Goal: Book appointment/travel/reservation

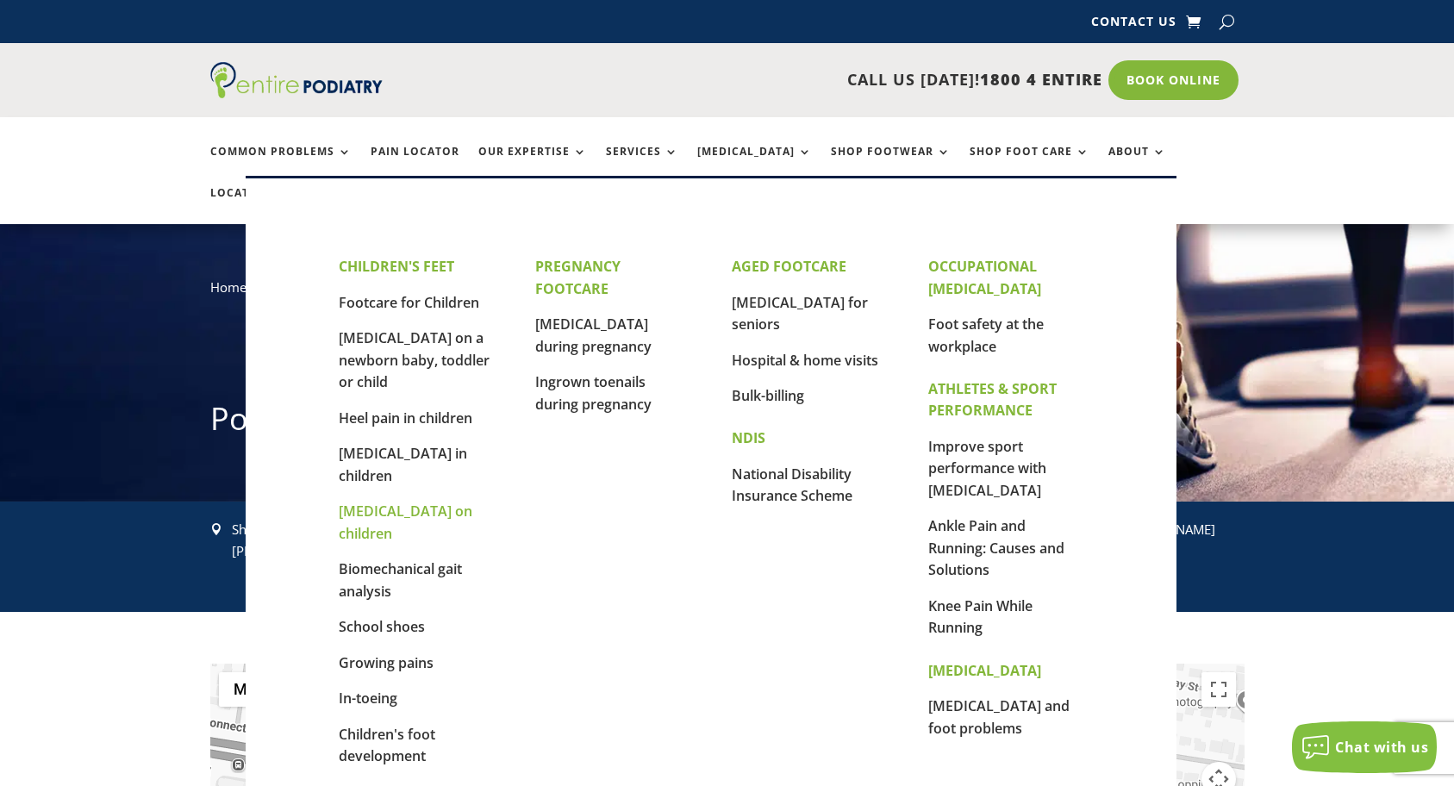
click at [420, 501] on link "[MEDICAL_DATA] on children" at bounding box center [406, 521] width 134 height 41
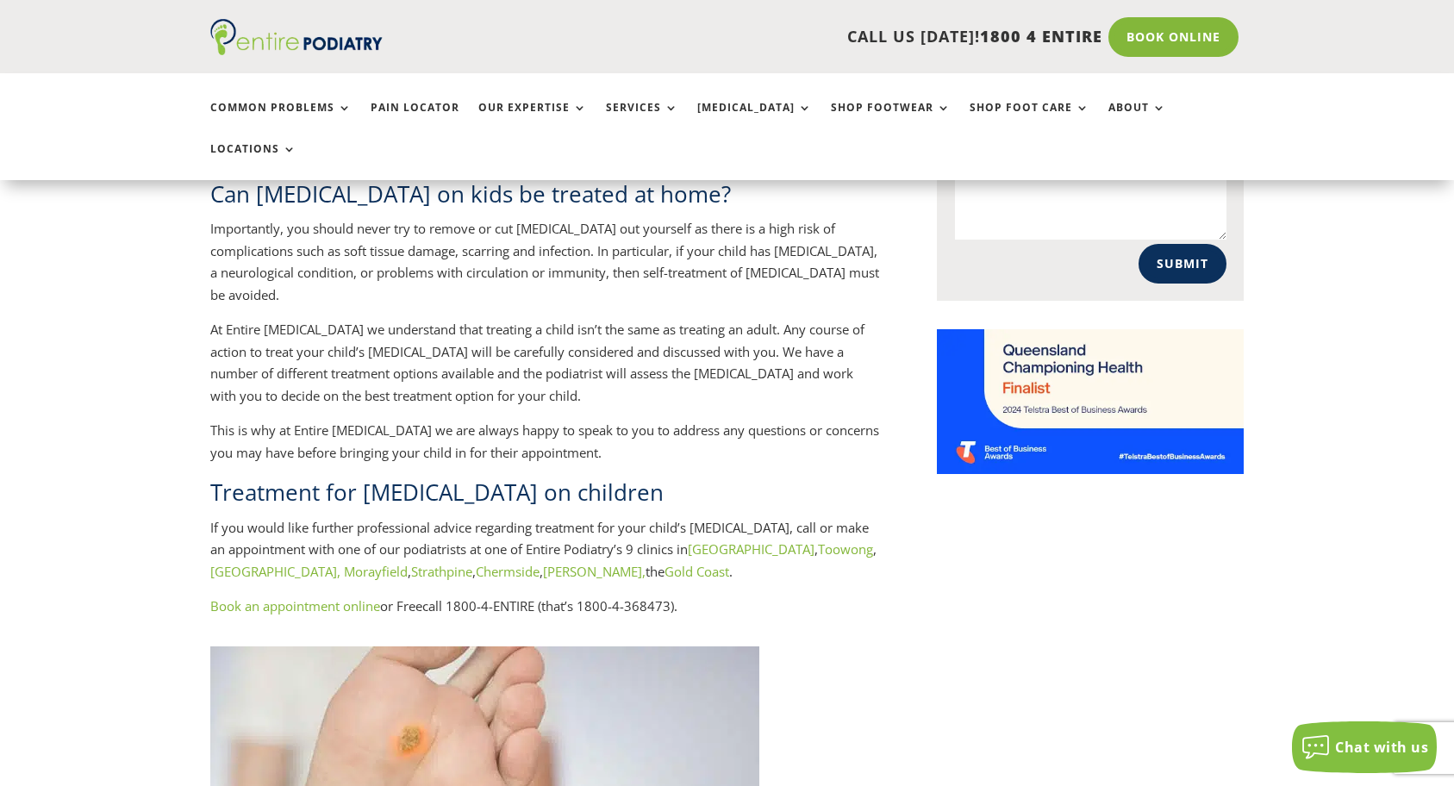
scroll to position [1310, 0]
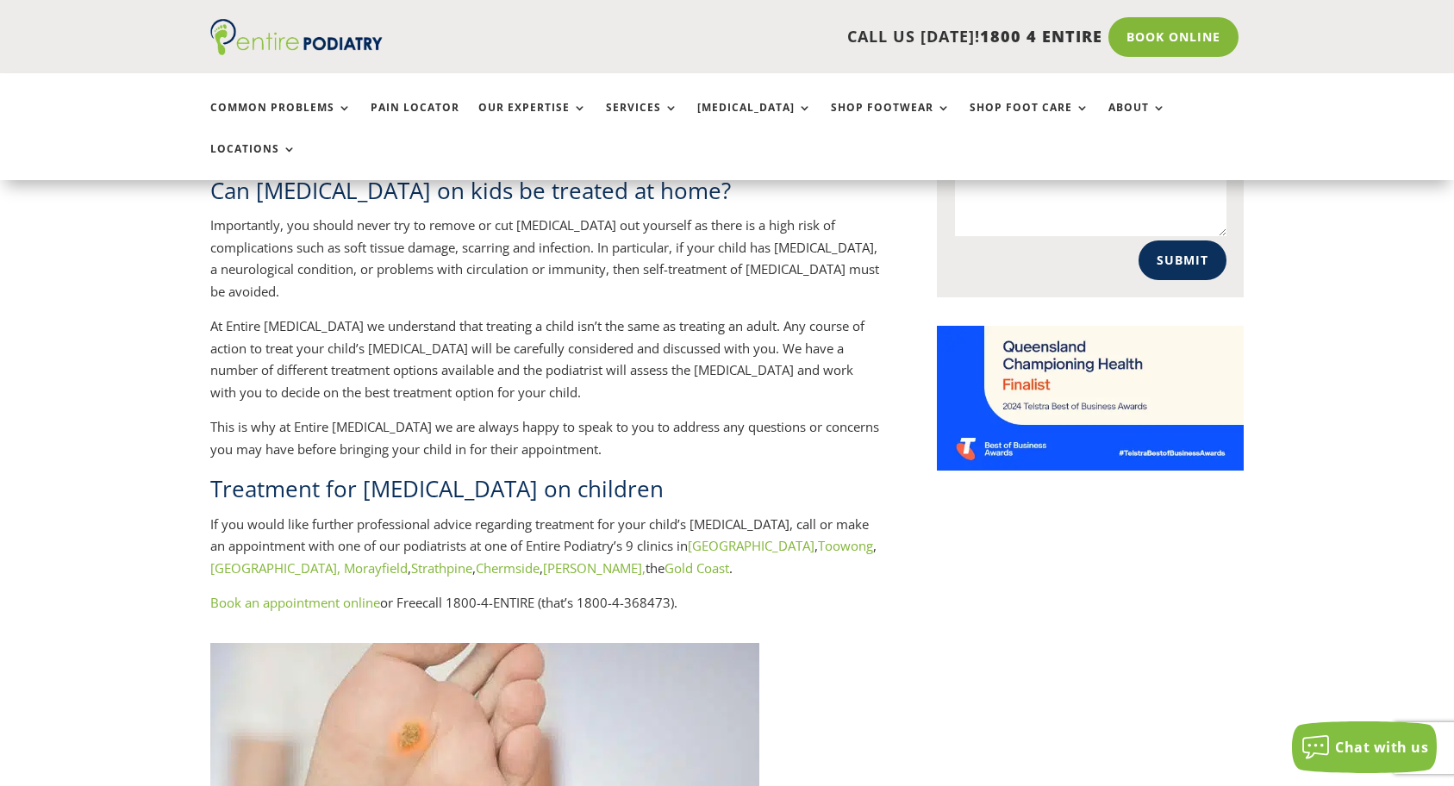
click at [543, 559] on link "Logan," at bounding box center [594, 567] width 103 height 17
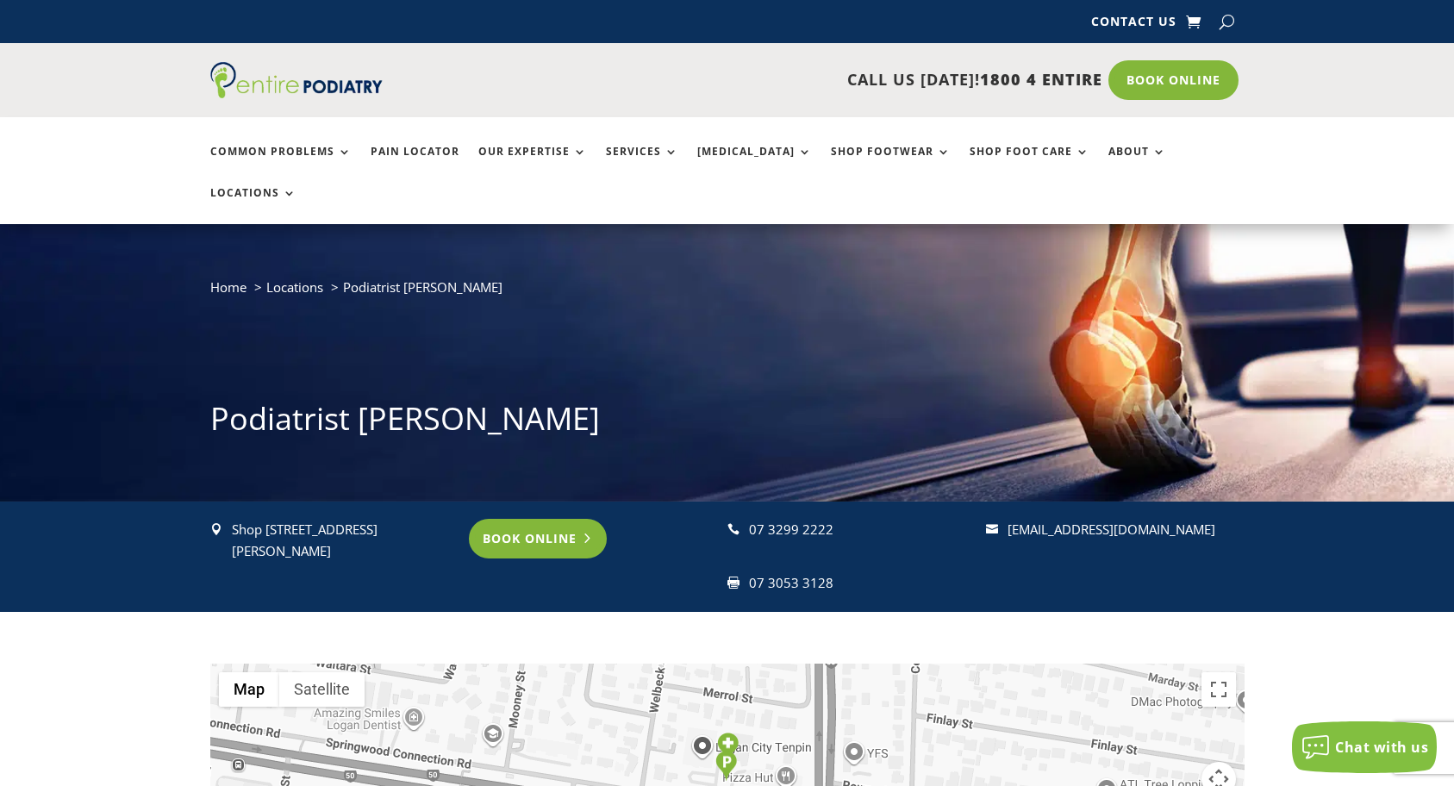
click at [561, 519] on link "Book Online" at bounding box center [538, 539] width 139 height 40
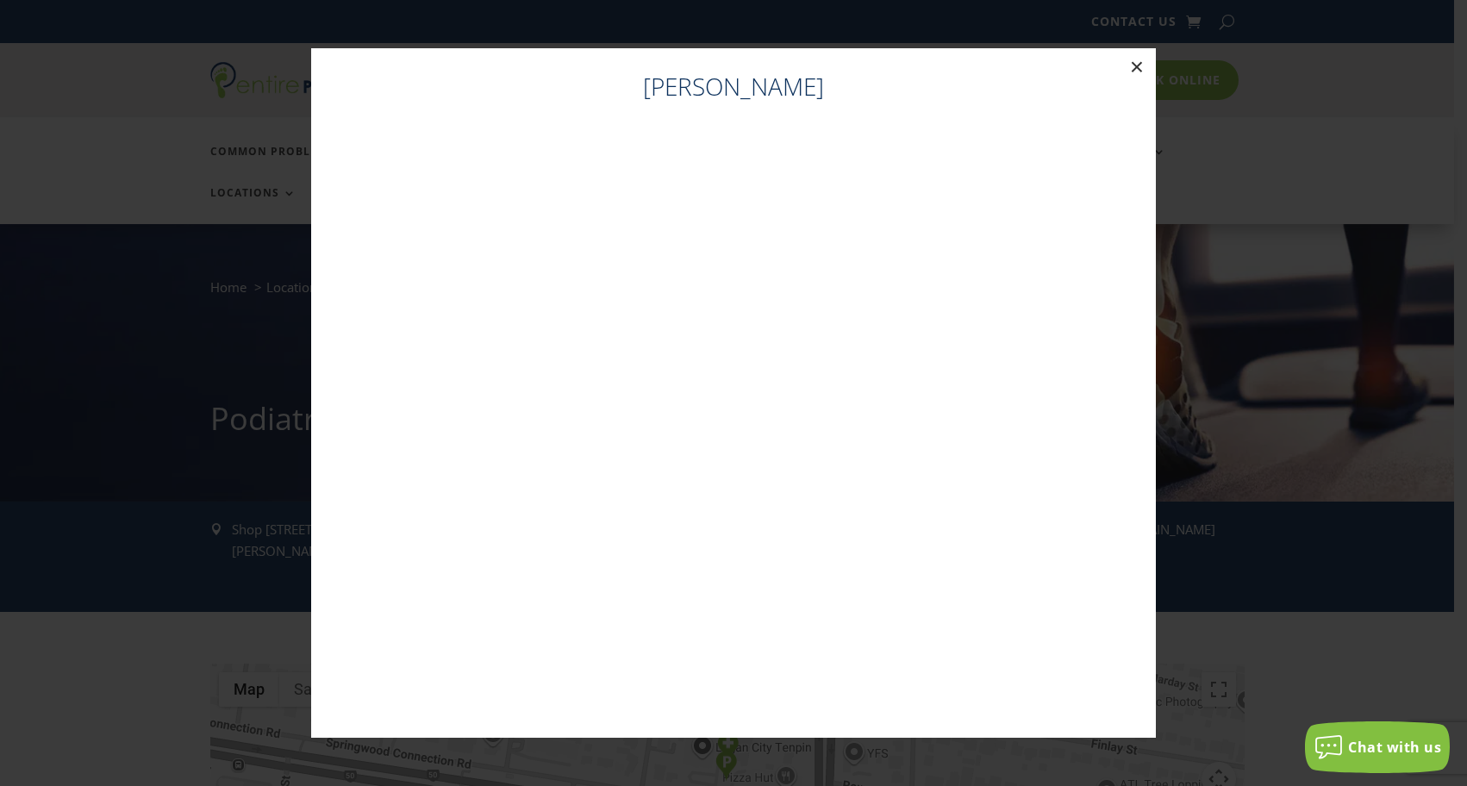
click at [1143, 64] on button "×" at bounding box center [1137, 67] width 38 height 38
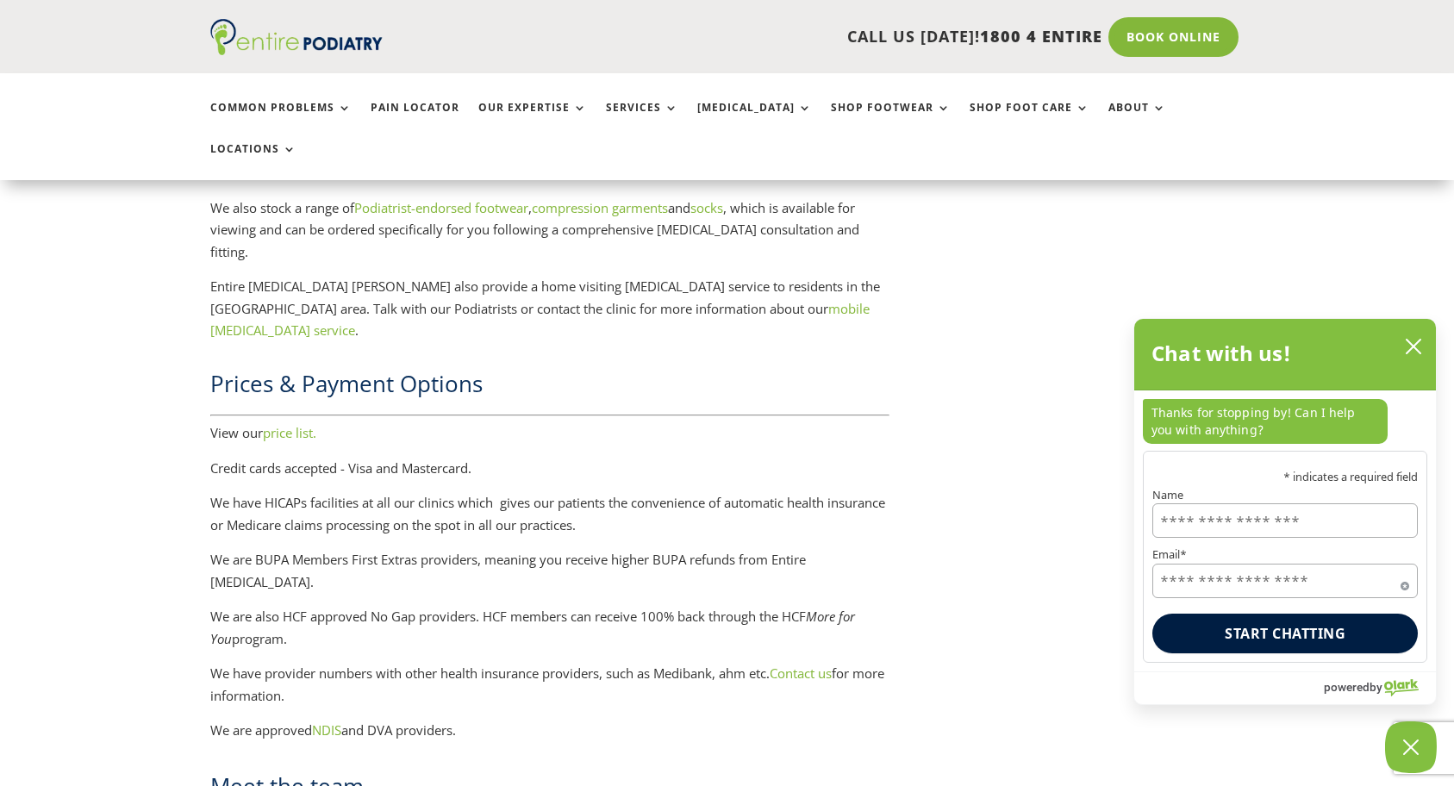
scroll to position [2137, 0]
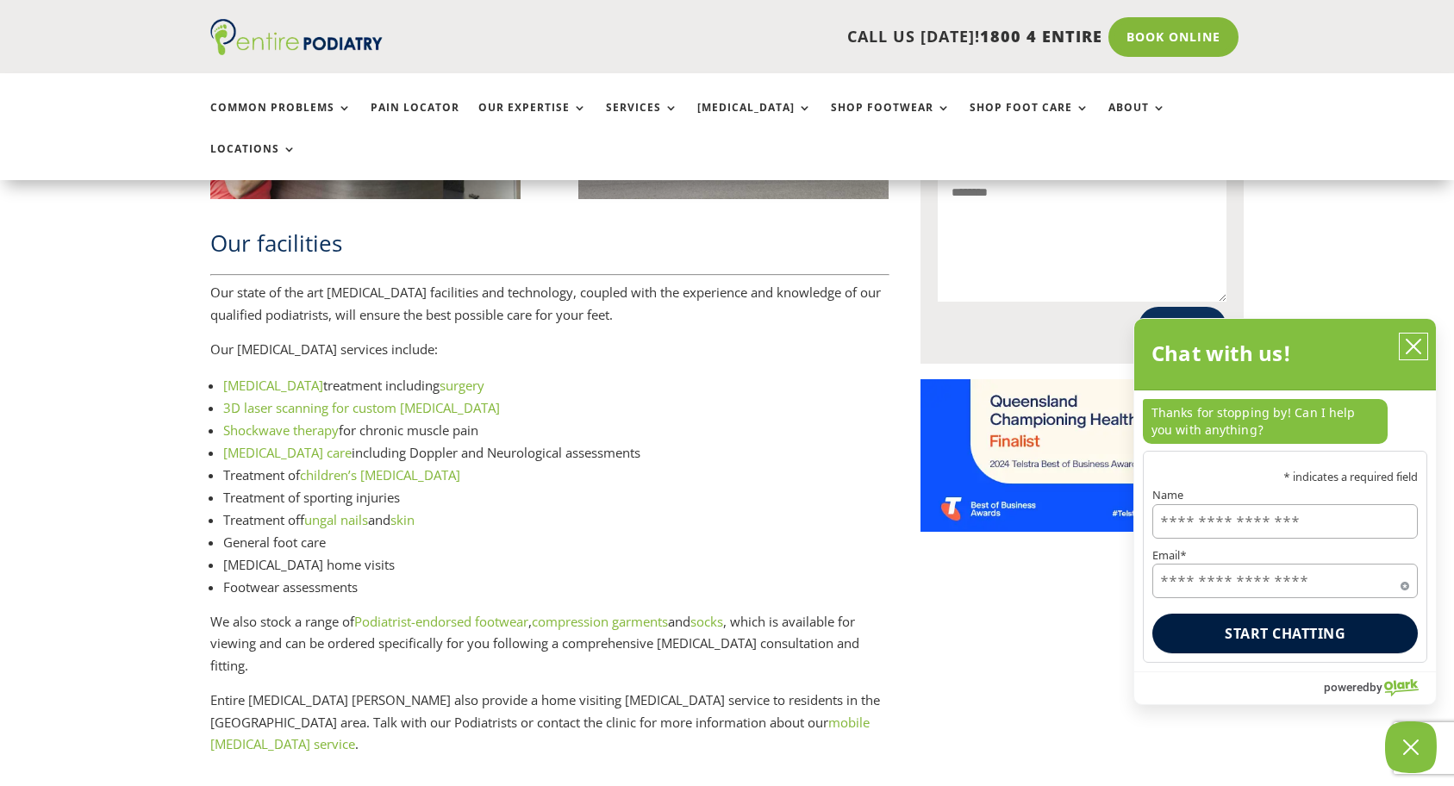
click at [1411, 357] on button "close chatbox" at bounding box center [1413, 346] width 28 height 26
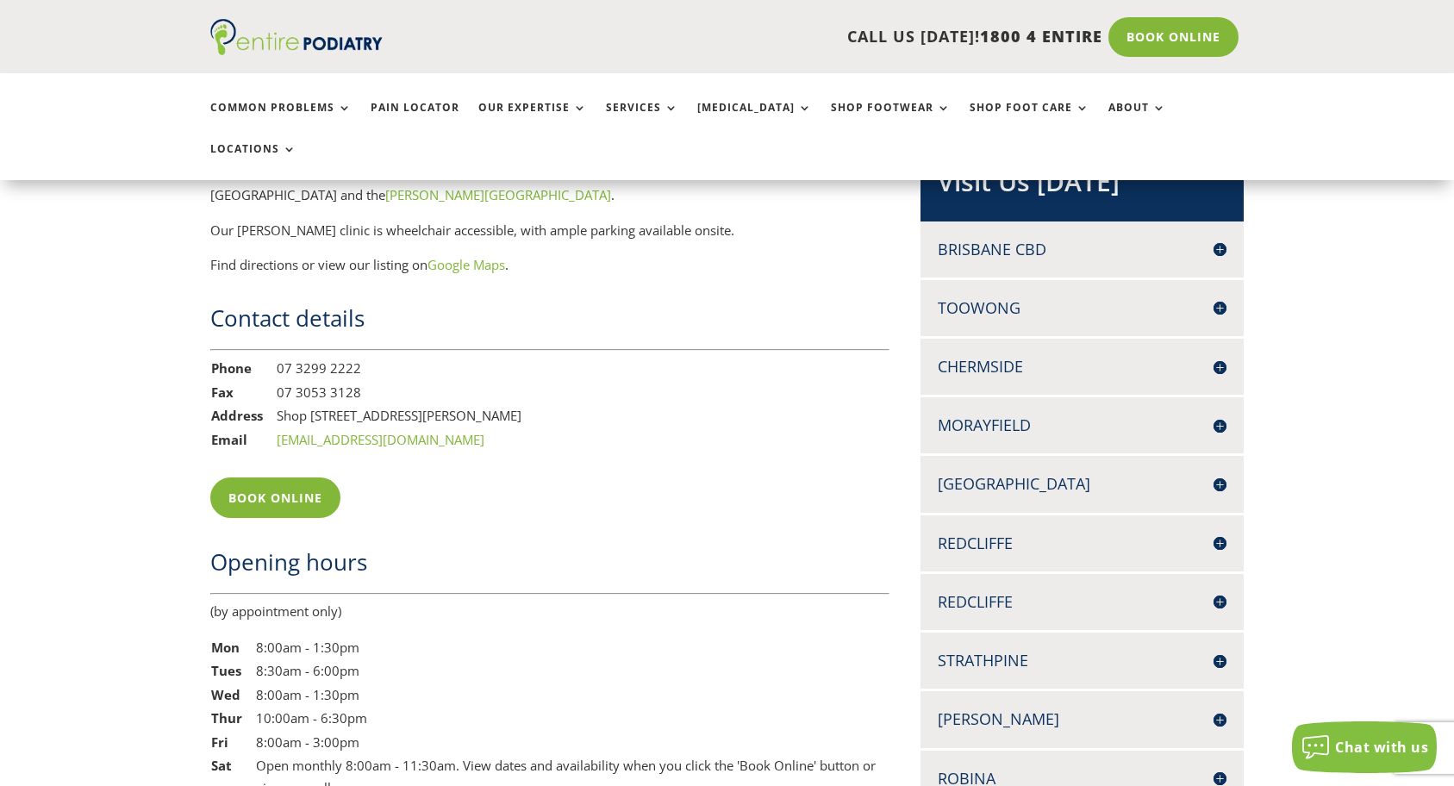
scroll to position [1241, 0]
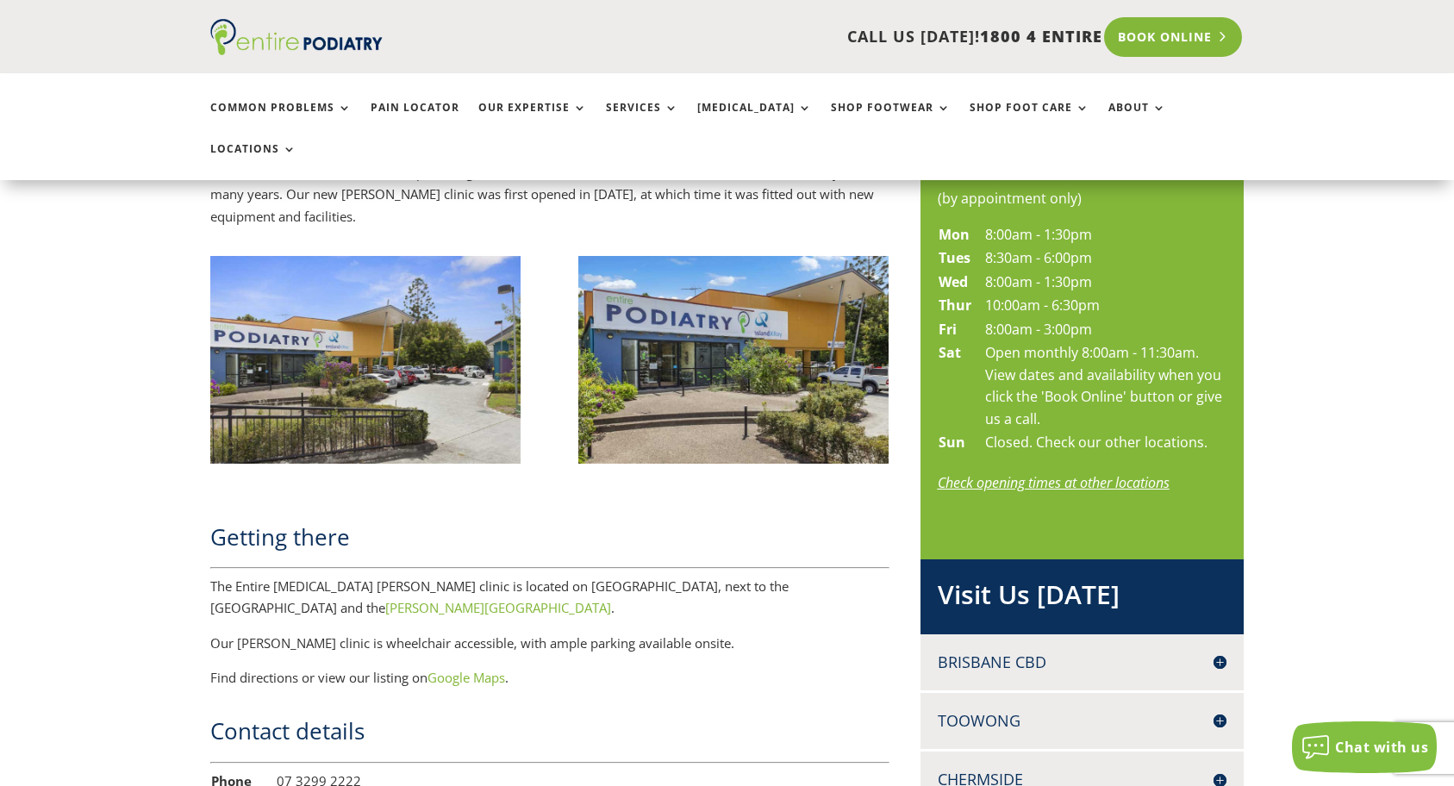
click at [1150, 30] on link "Book Online" at bounding box center [1173, 37] width 139 height 40
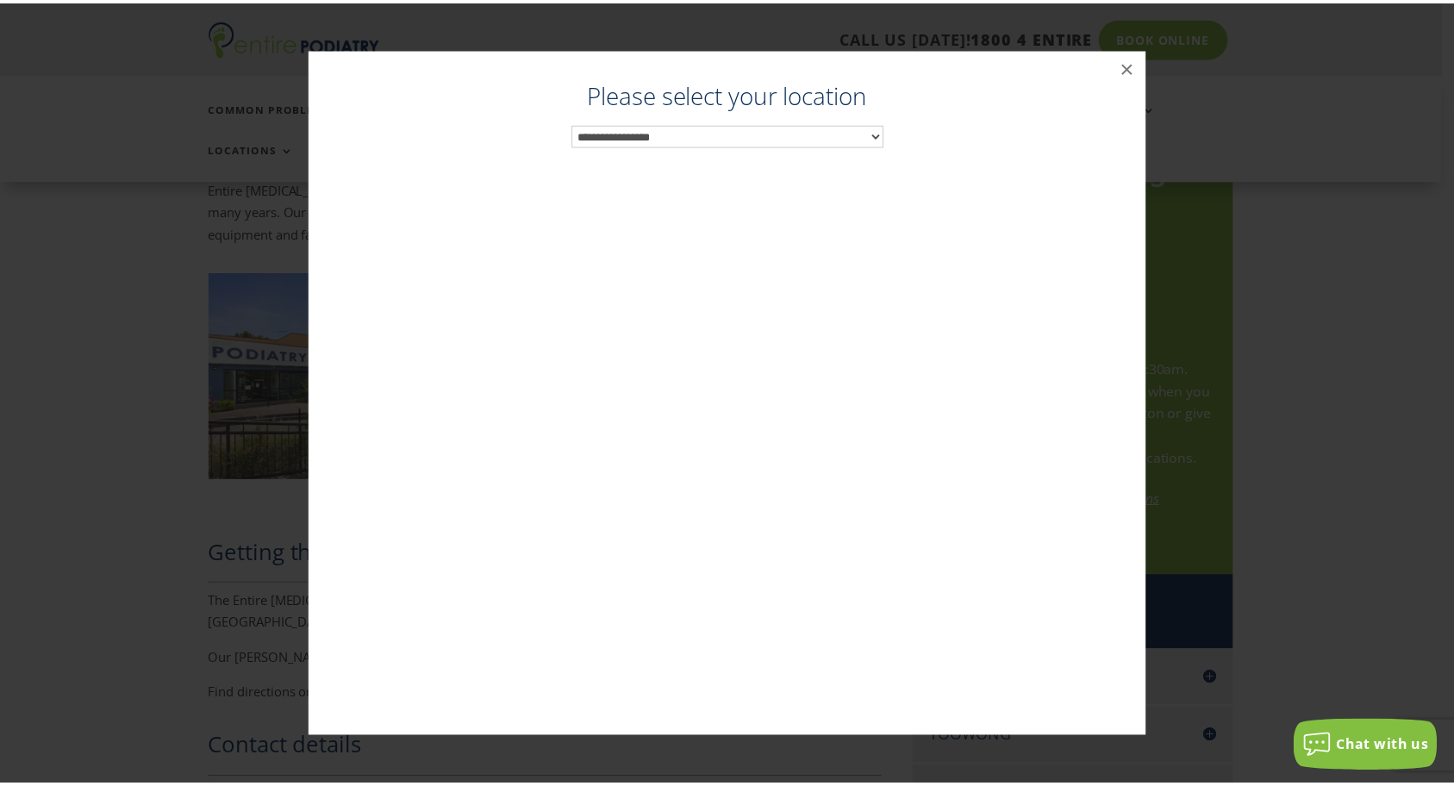
scroll to position [810, 0]
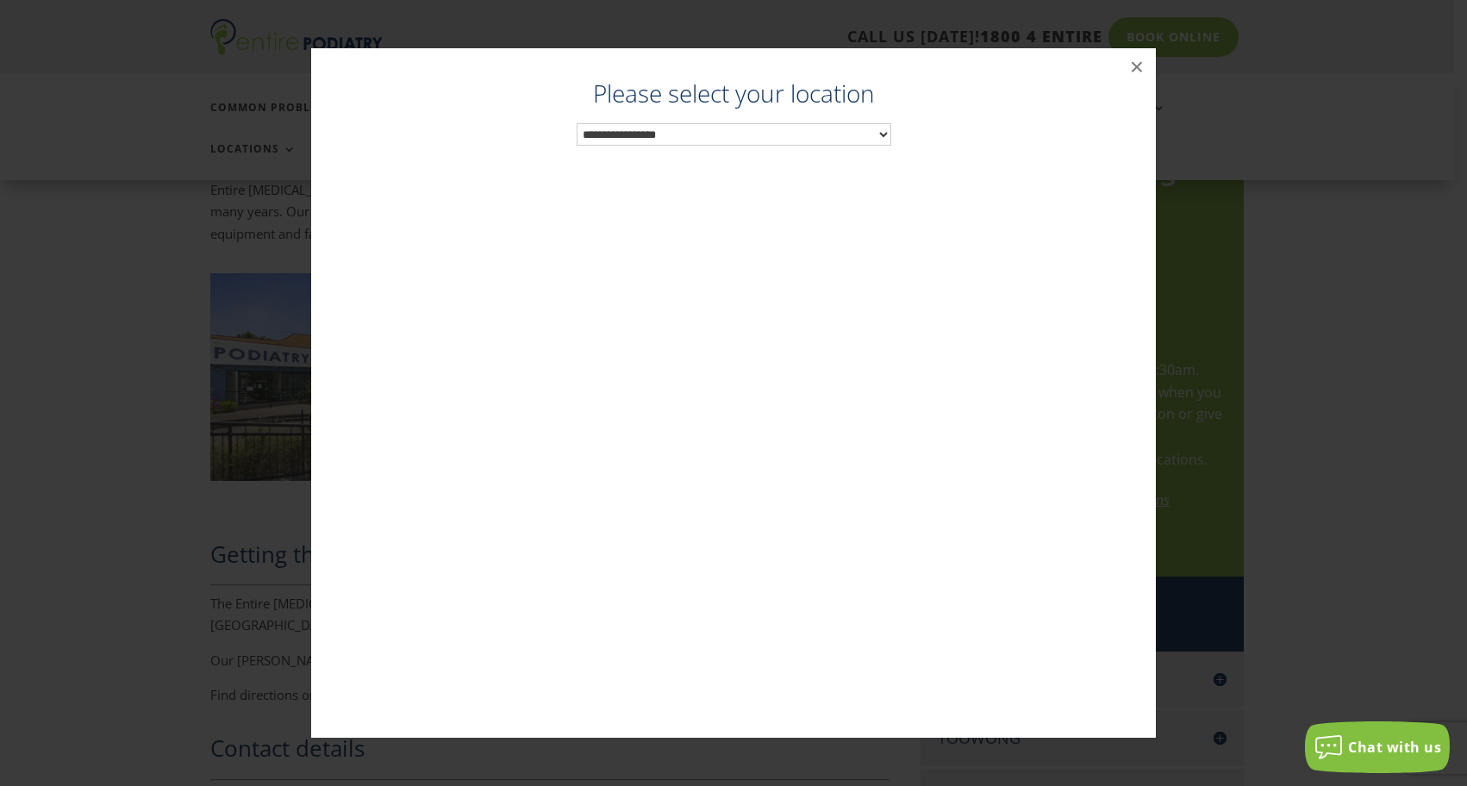
click at [679, 139] on select "**********" at bounding box center [733, 134] width 315 height 22
click at [1144, 64] on button "×" at bounding box center [1137, 67] width 38 height 38
